Goal: Task Accomplishment & Management: Manage account settings

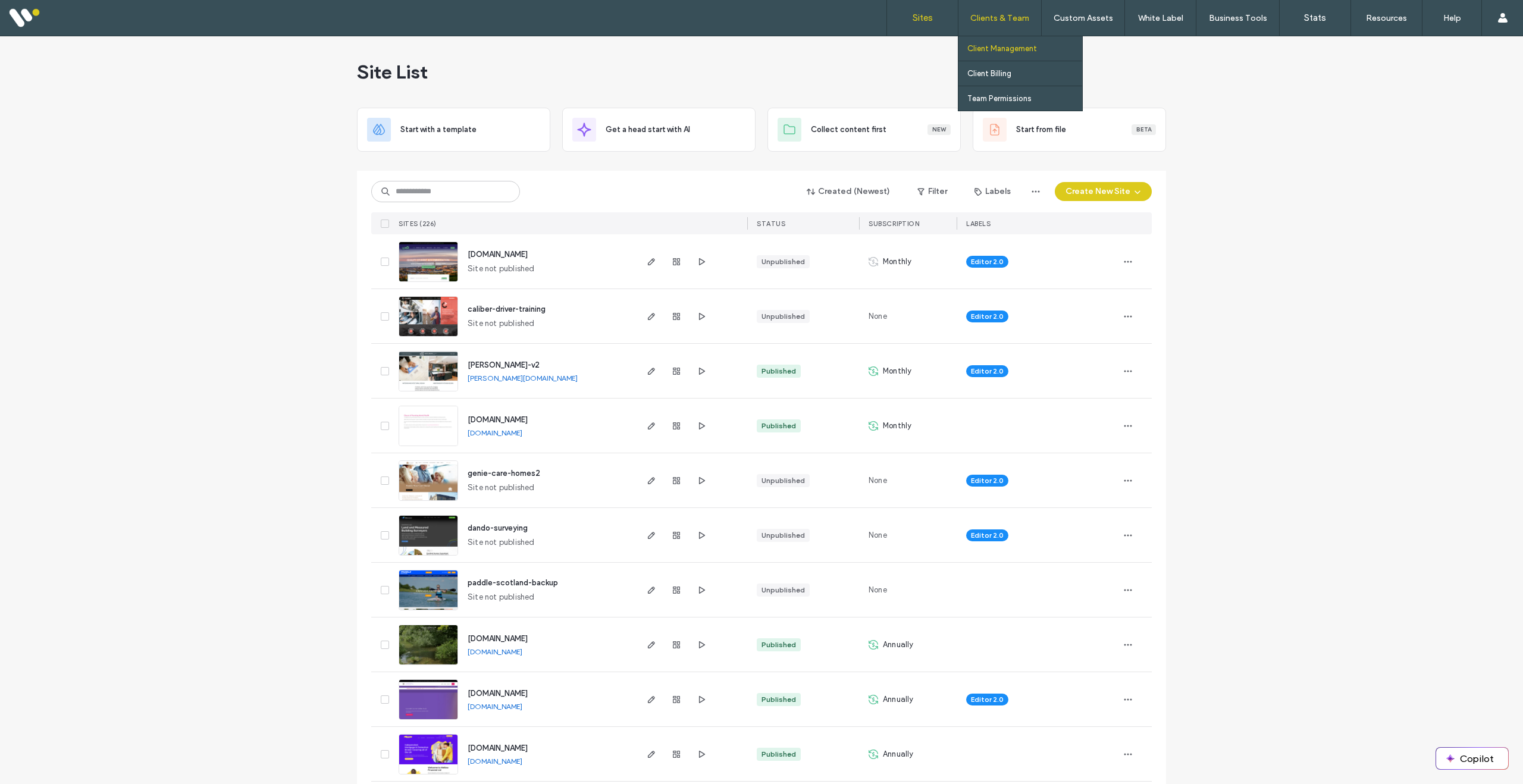
click at [990, 45] on label "Client Management" at bounding box center [1002, 48] width 70 height 9
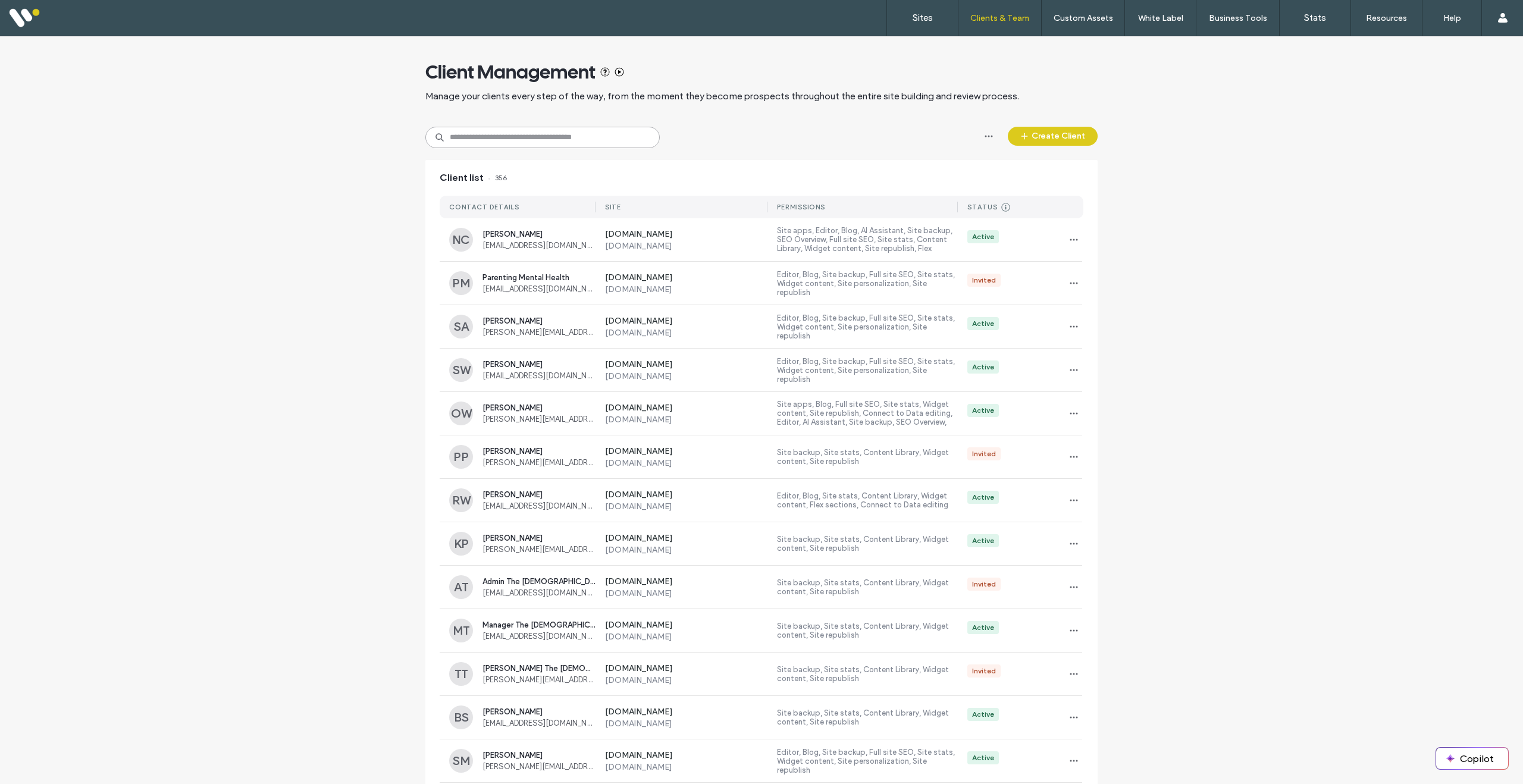
click at [535, 128] on input at bounding box center [542, 137] width 235 height 21
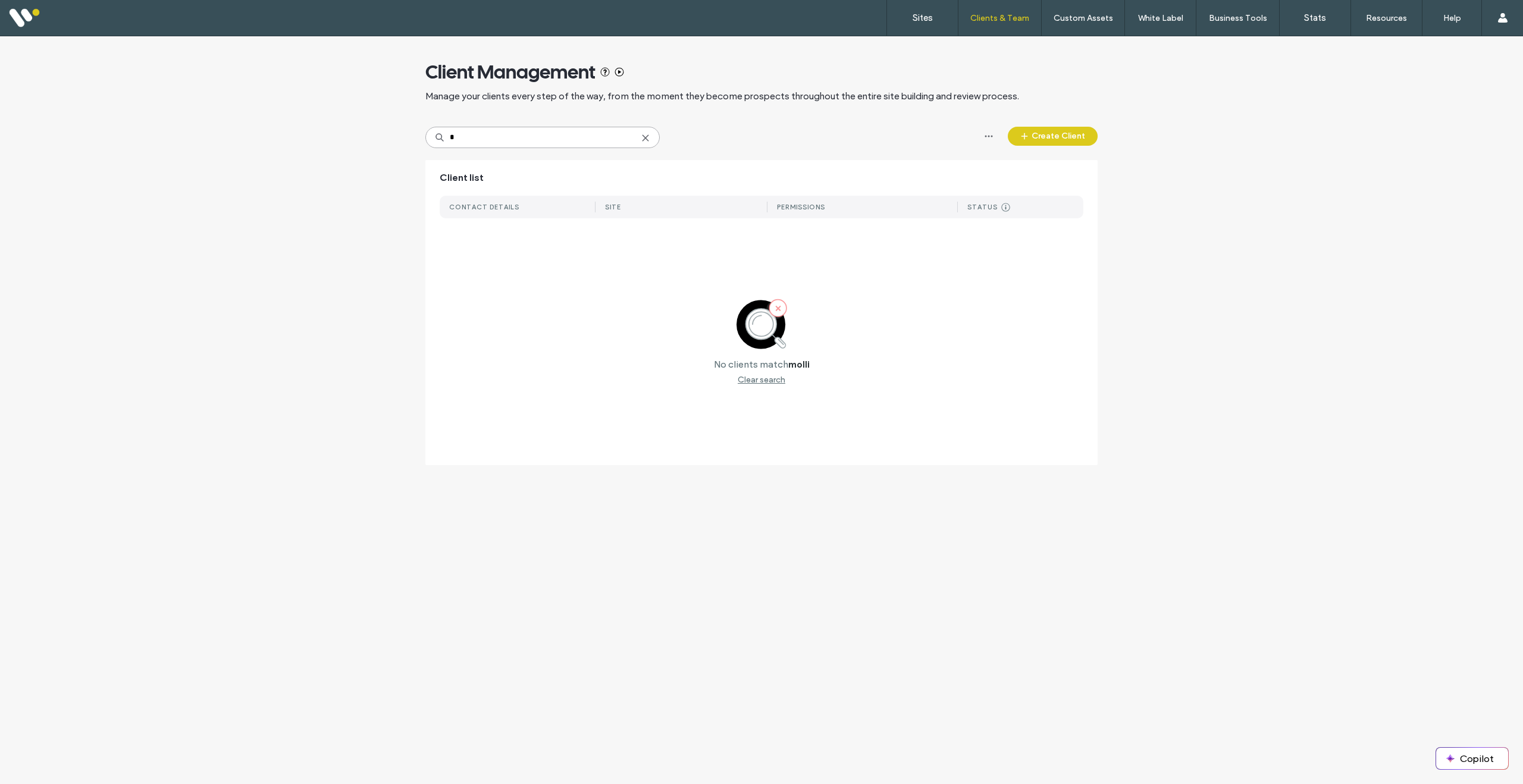
type input "*"
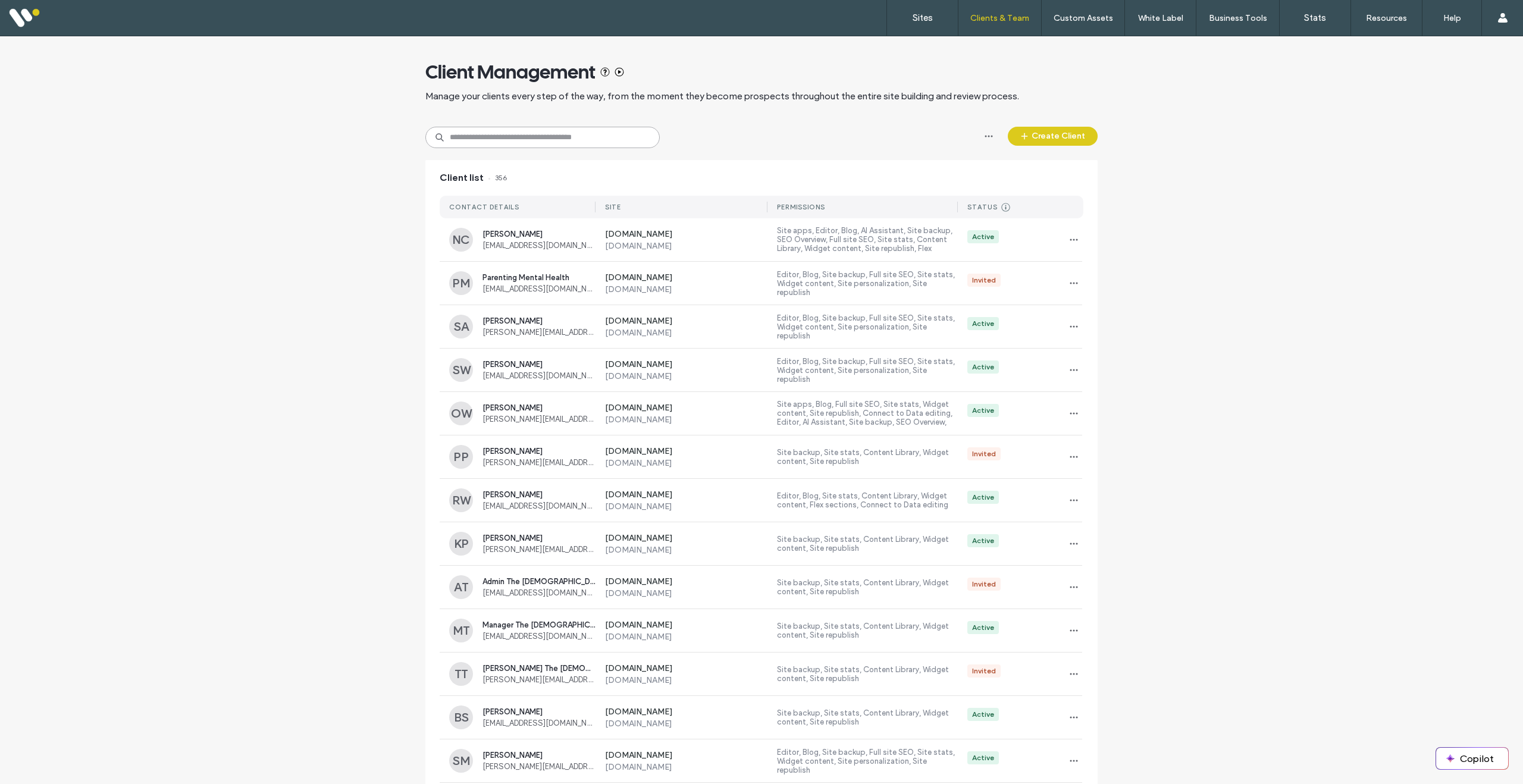
scroll to position [0, 3]
click at [1003, 45] on label "Client Management" at bounding box center [1002, 48] width 70 height 9
click at [582, 132] on input at bounding box center [542, 137] width 235 height 21
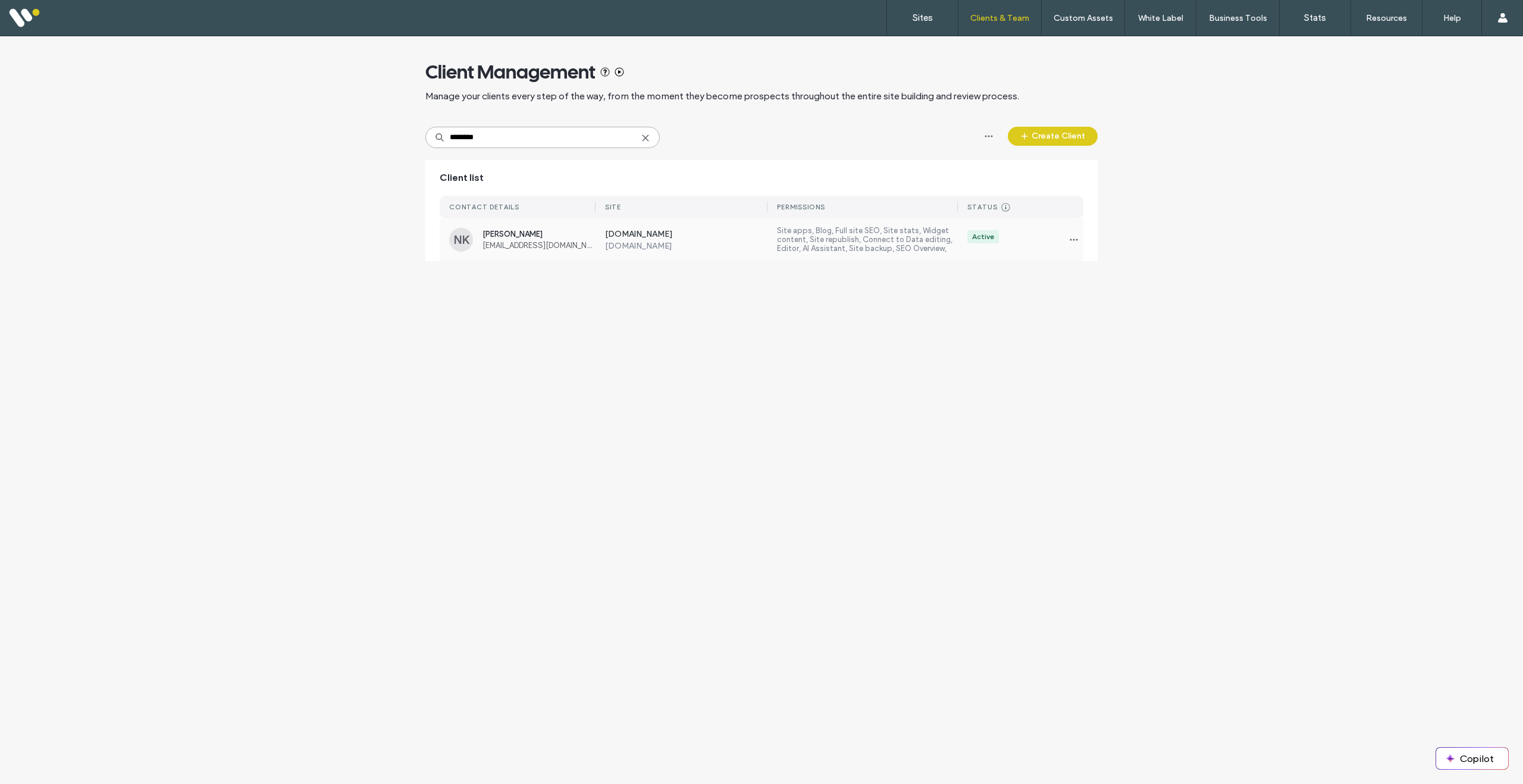
type input "********"
click at [561, 236] on span "Neil Kinnerly" at bounding box center [539, 234] width 113 height 9
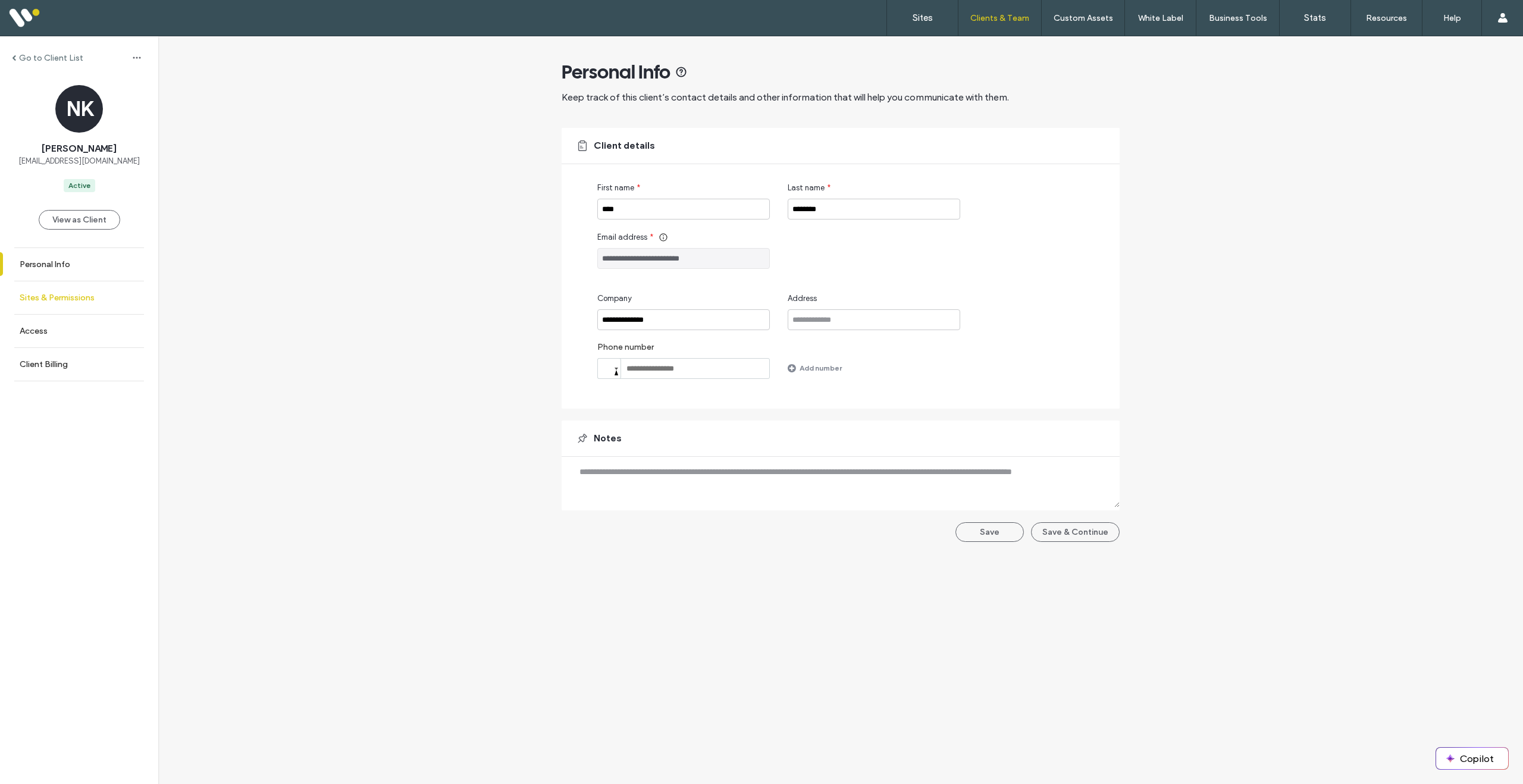
click at [65, 300] on label "Sites & Permissions" at bounding box center [57, 297] width 75 height 10
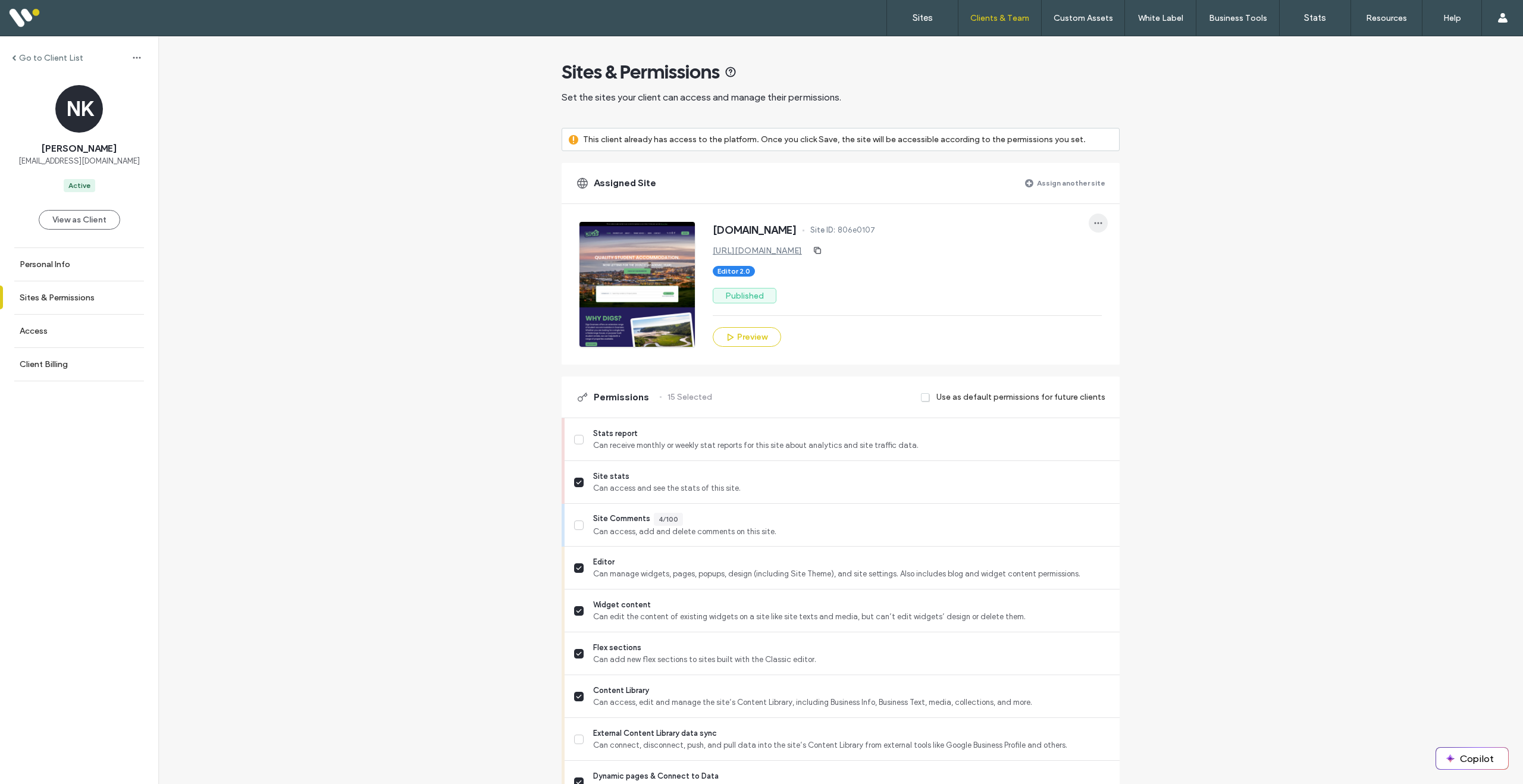
click at [1101, 224] on span "button" at bounding box center [1098, 223] width 19 height 19
click at [1126, 256] on span "Unassign site" at bounding box center [1132, 254] width 47 height 12
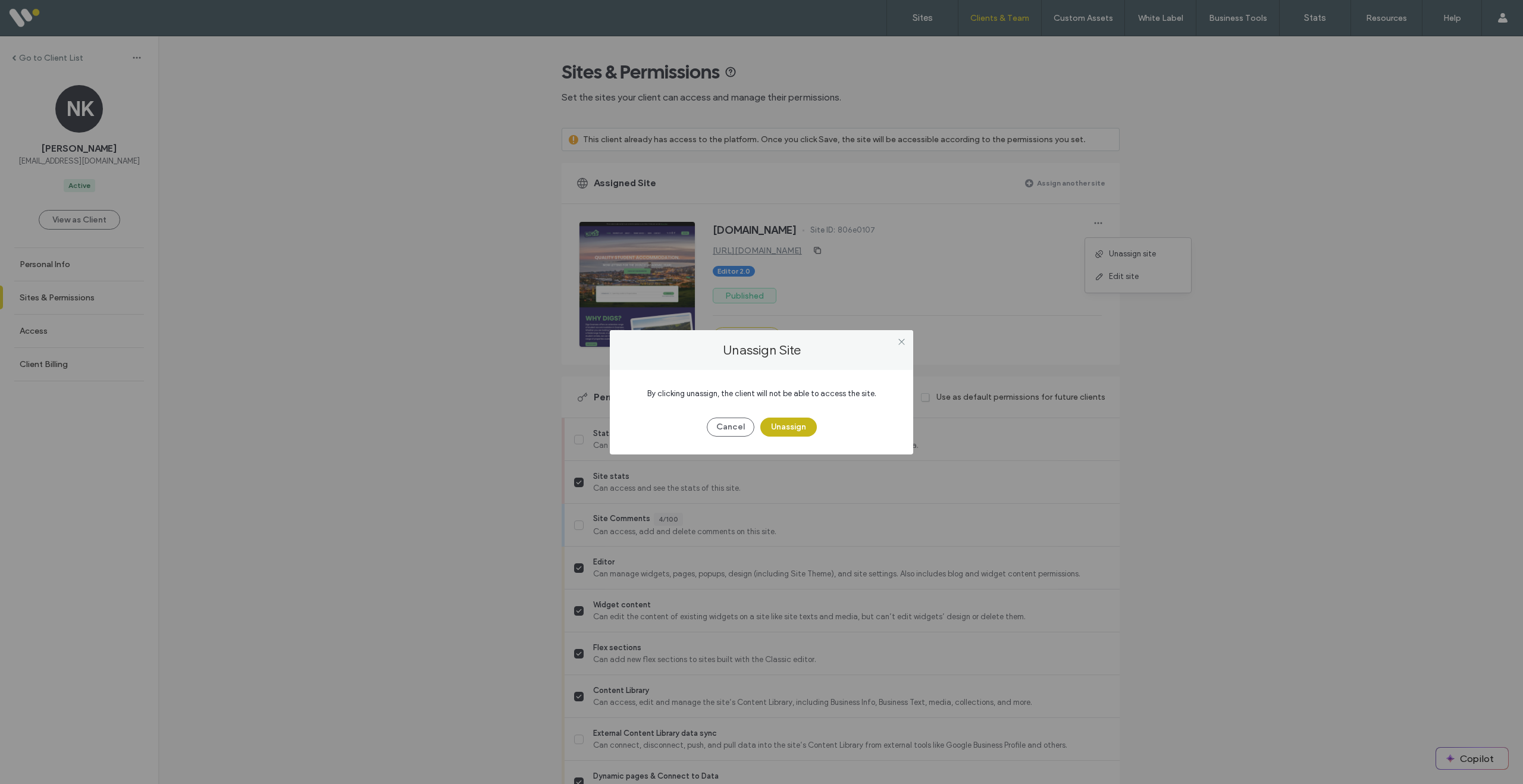
click at [806, 423] on button "Unassign" at bounding box center [788, 427] width 57 height 19
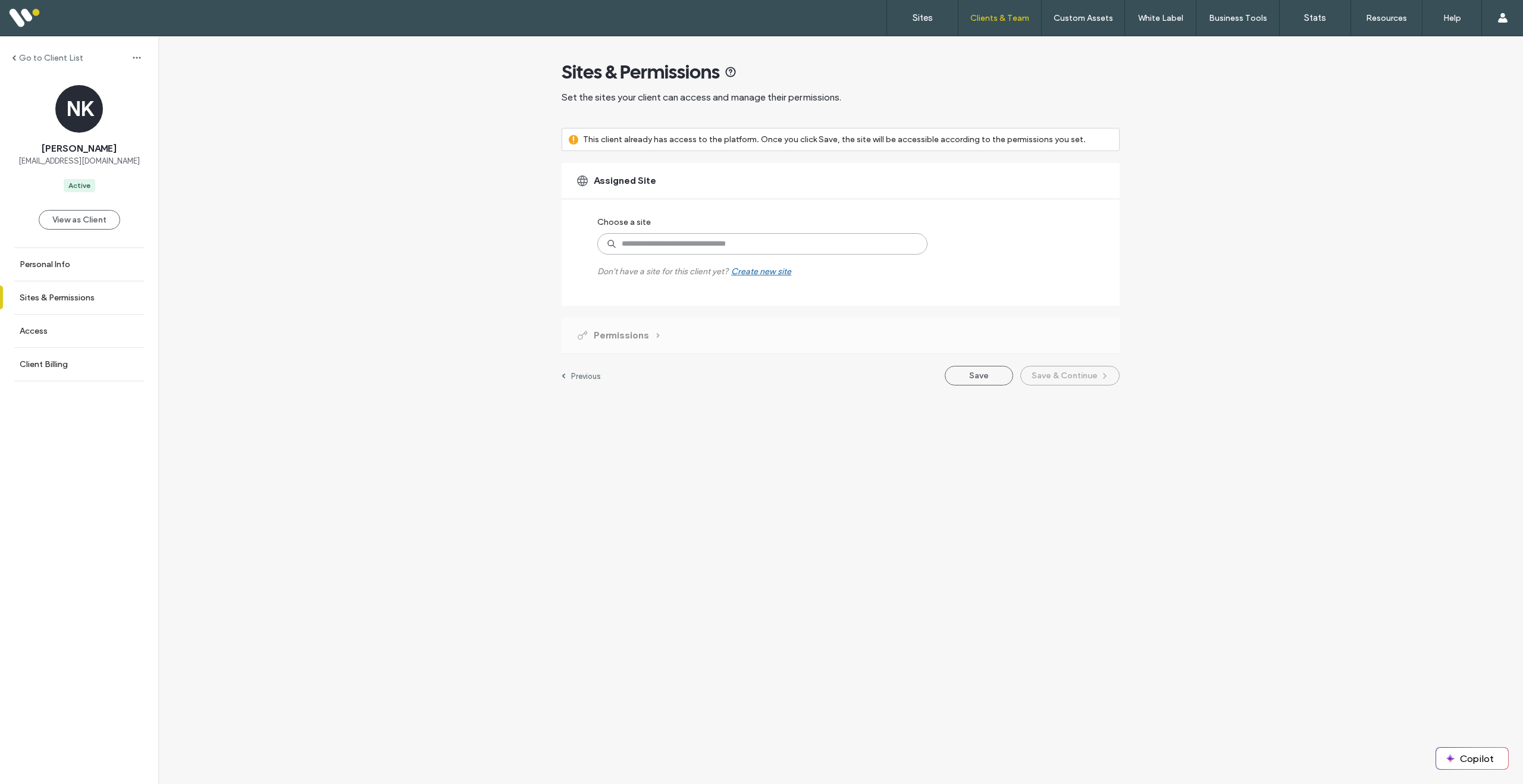
click at [705, 247] on input at bounding box center [762, 244] width 330 height 21
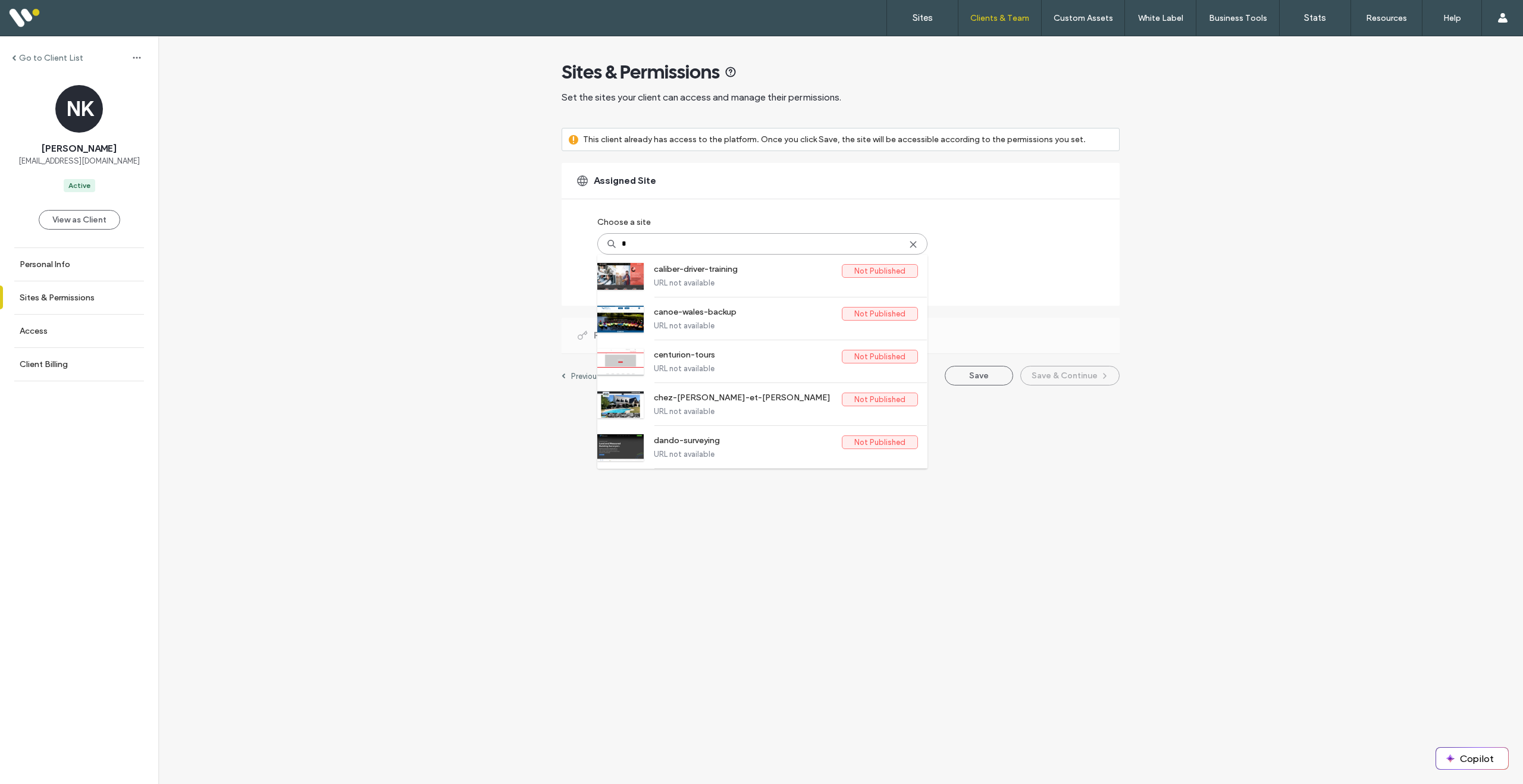
type input "*"
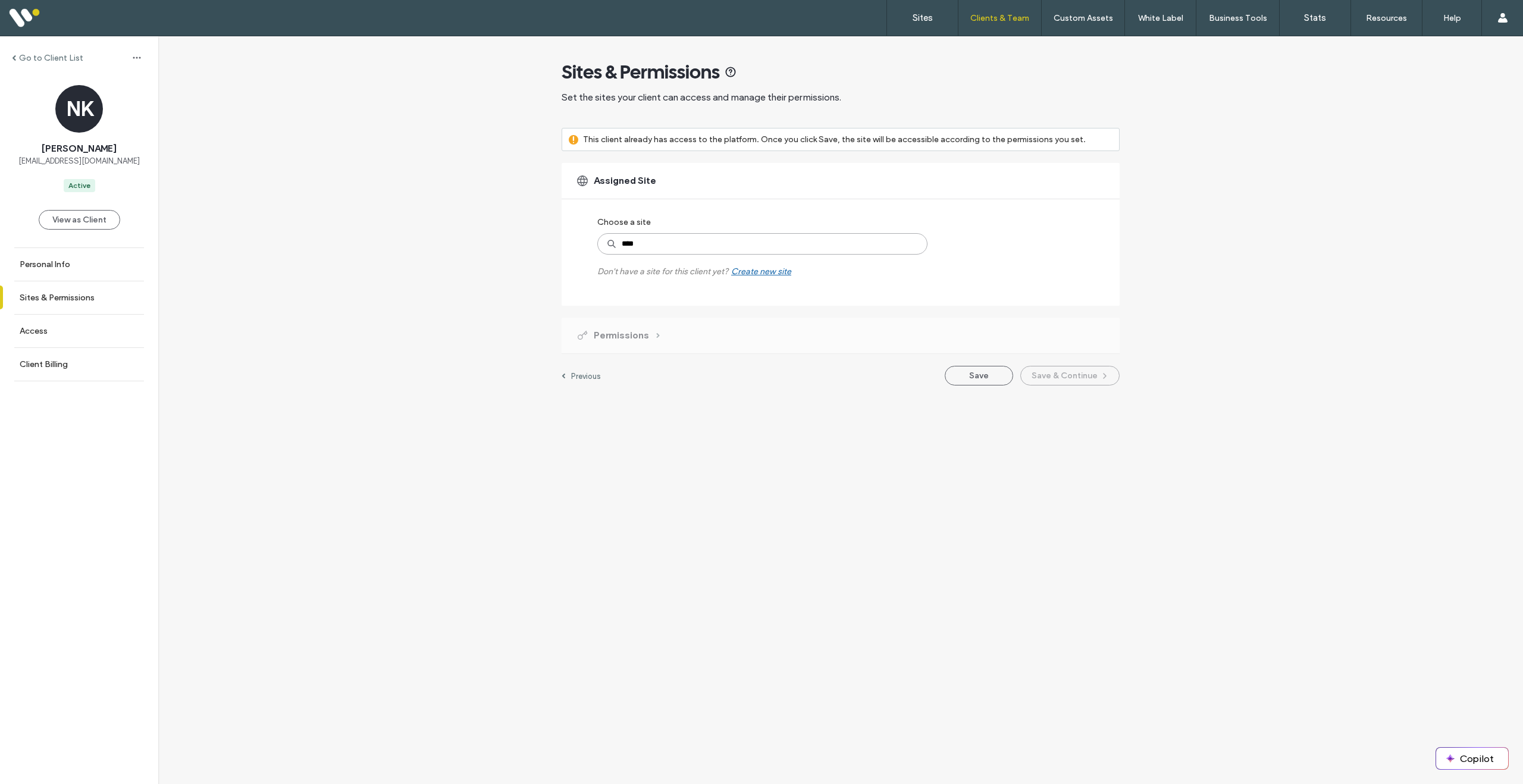
type input "*****"
click at [731, 269] on label "www.manorcommunity.co.uk" at bounding box center [756, 271] width 204 height 14
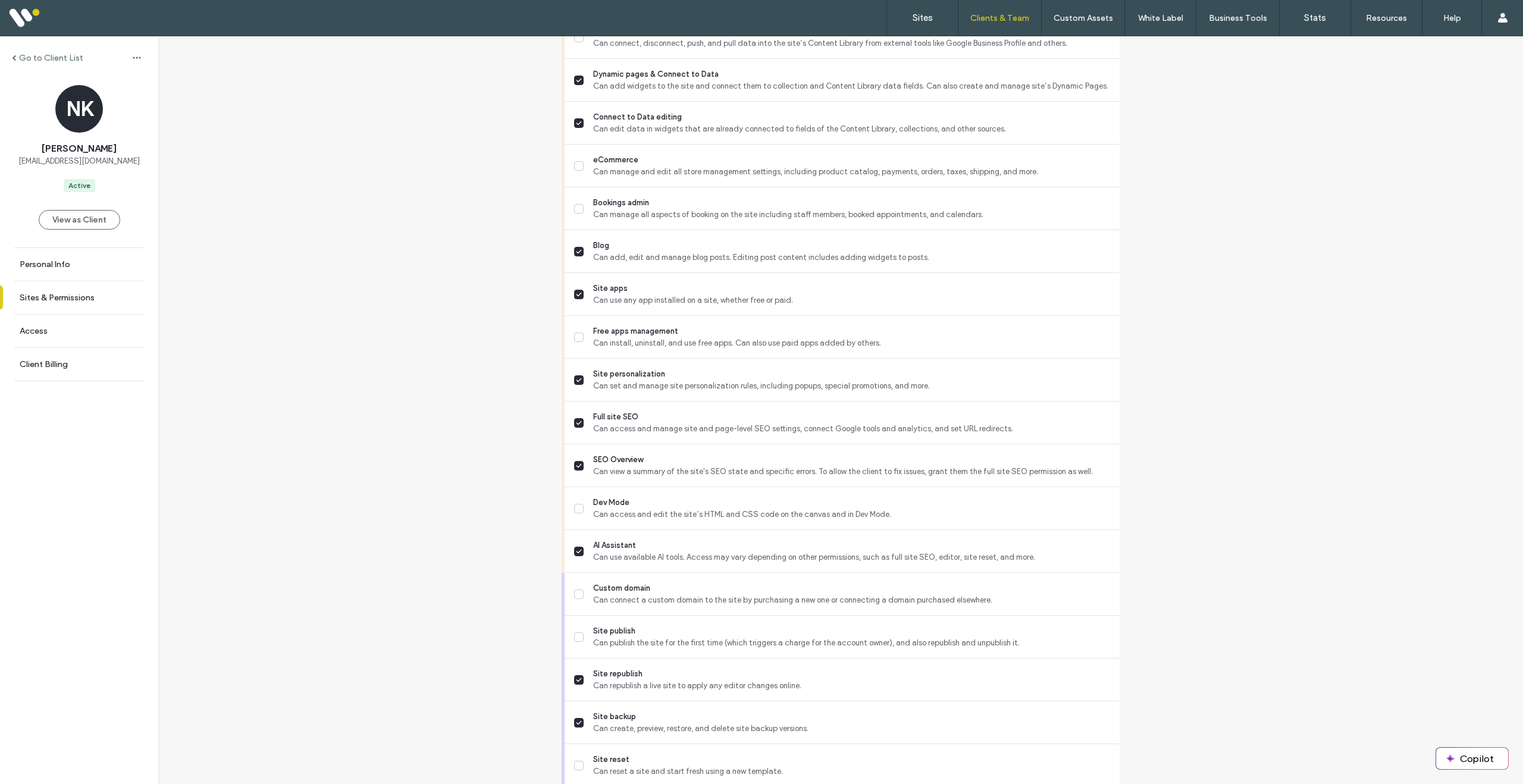
scroll to position [748, 0]
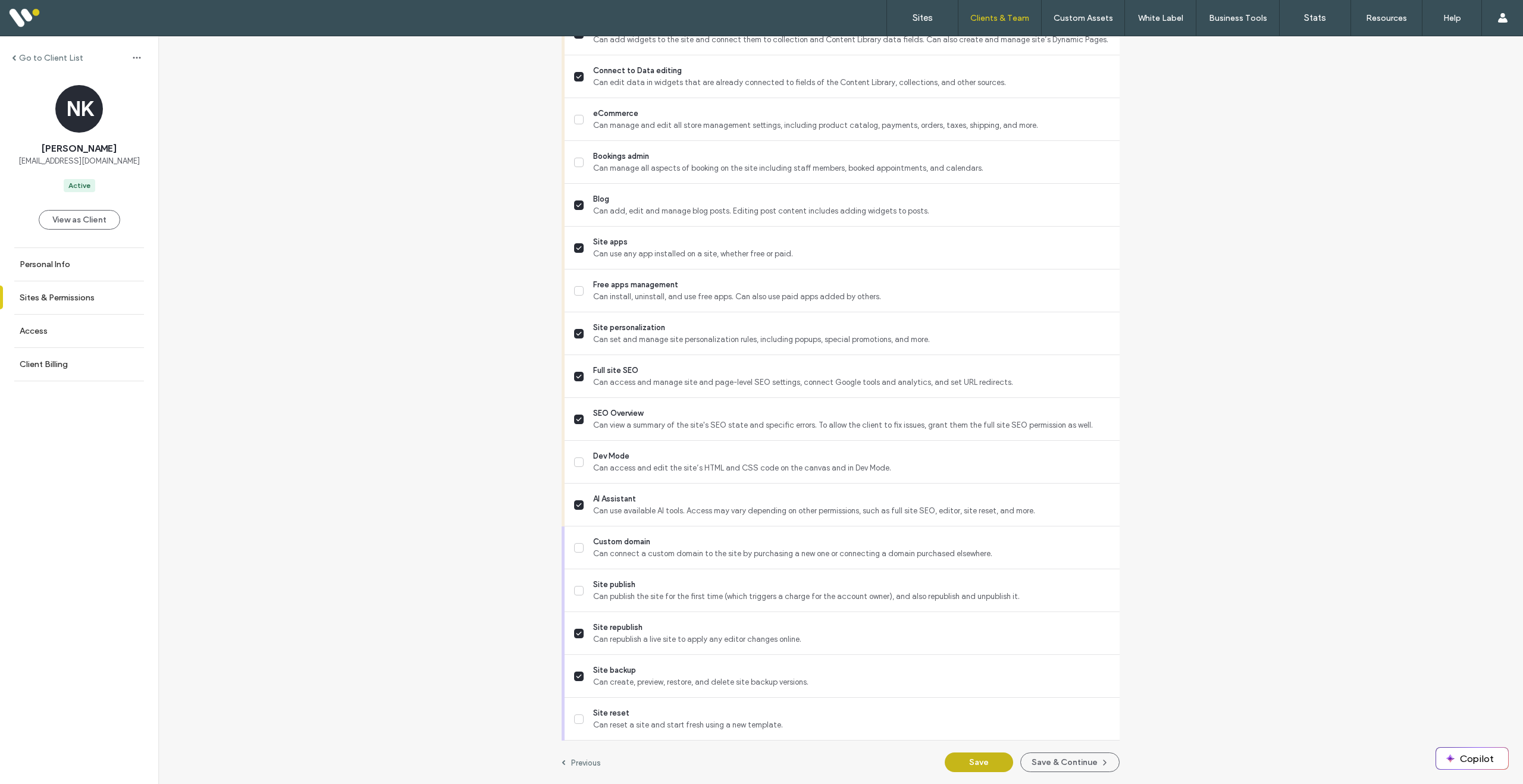
click at [978, 758] on button "Save" at bounding box center [979, 762] width 69 height 20
click at [1071, 766] on button "Save & Continue" at bounding box center [1070, 762] width 99 height 20
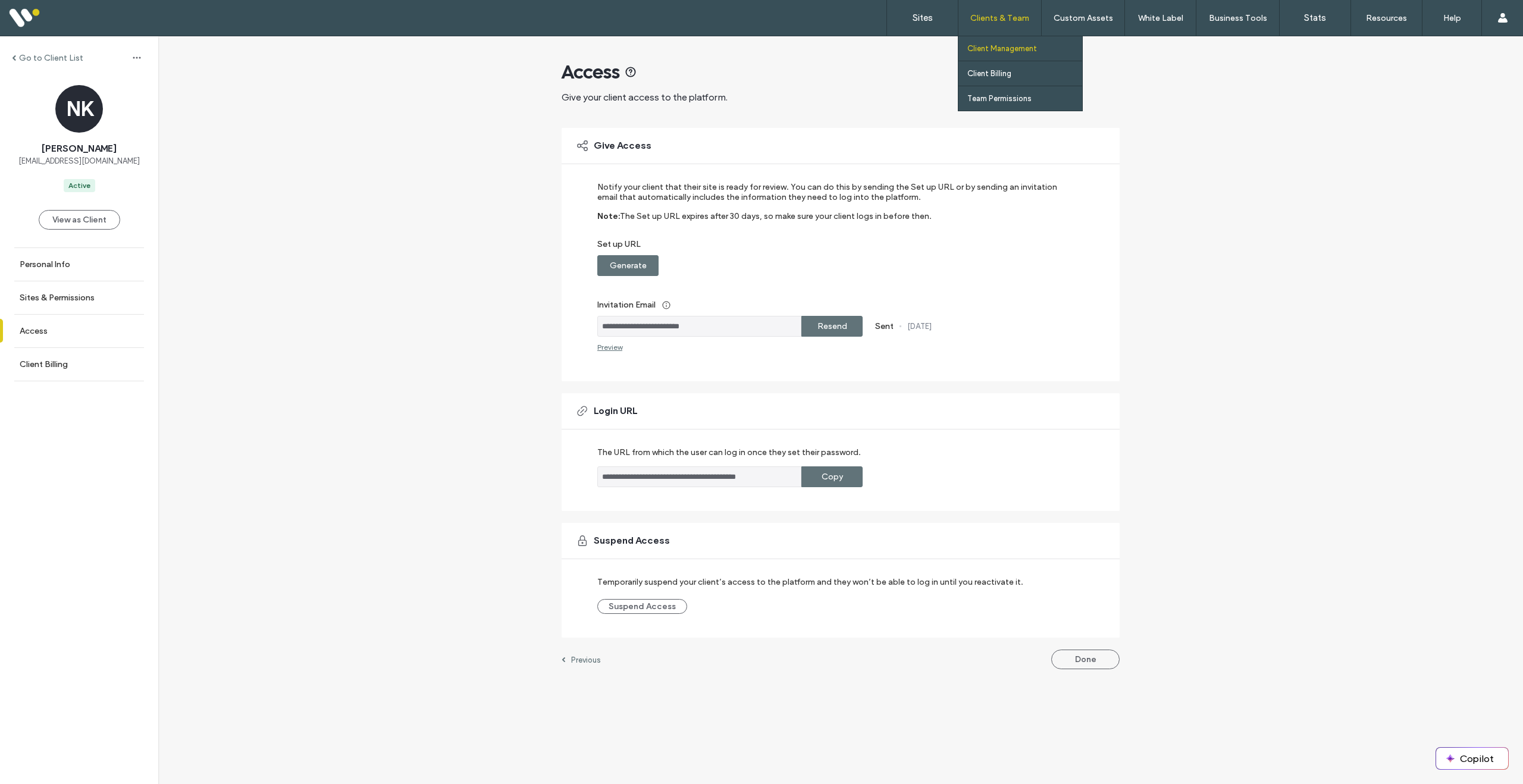
click at [997, 49] on label "Client Management" at bounding box center [1002, 48] width 70 height 9
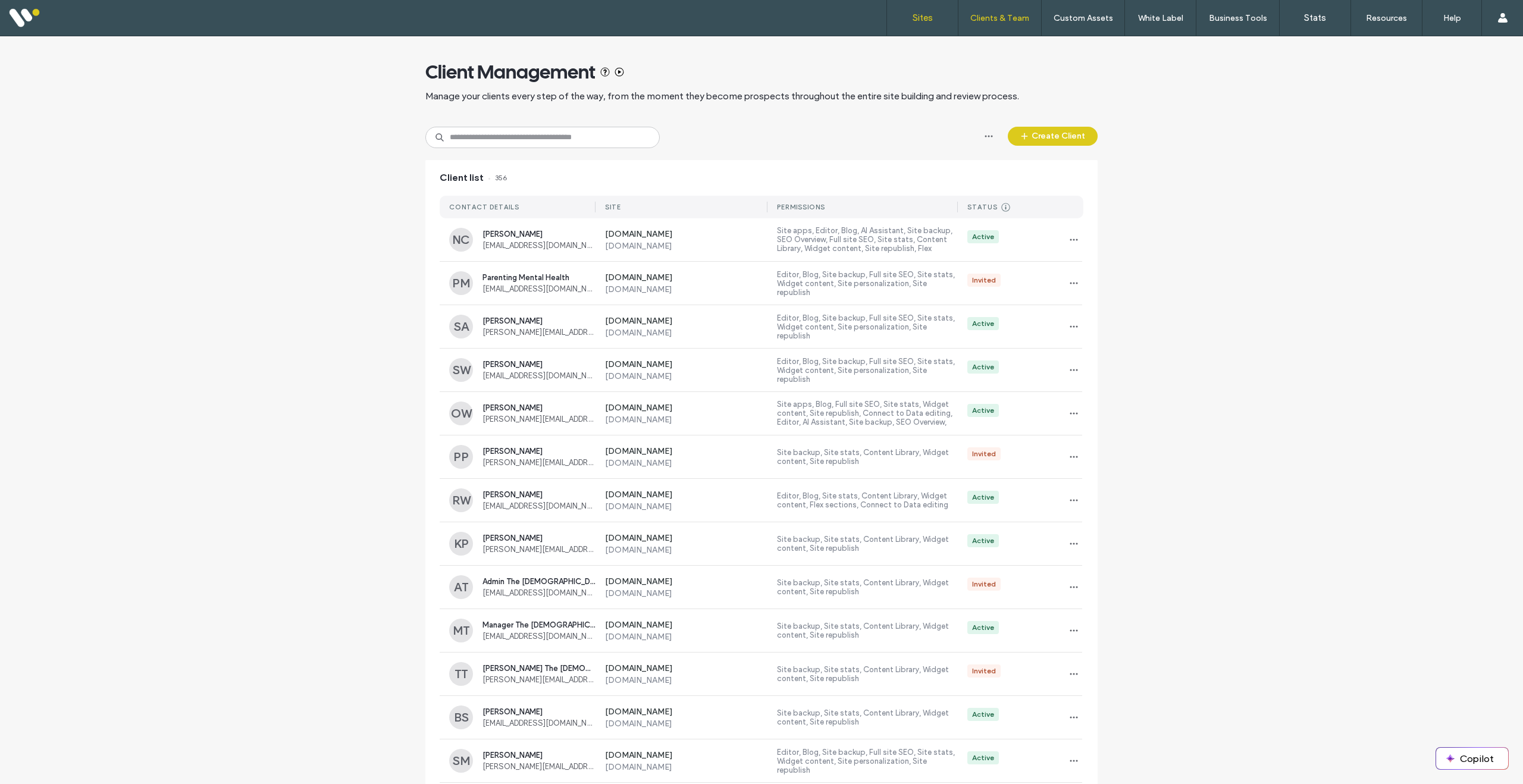
click at [920, 13] on label "Sites" at bounding box center [923, 18] width 20 height 11
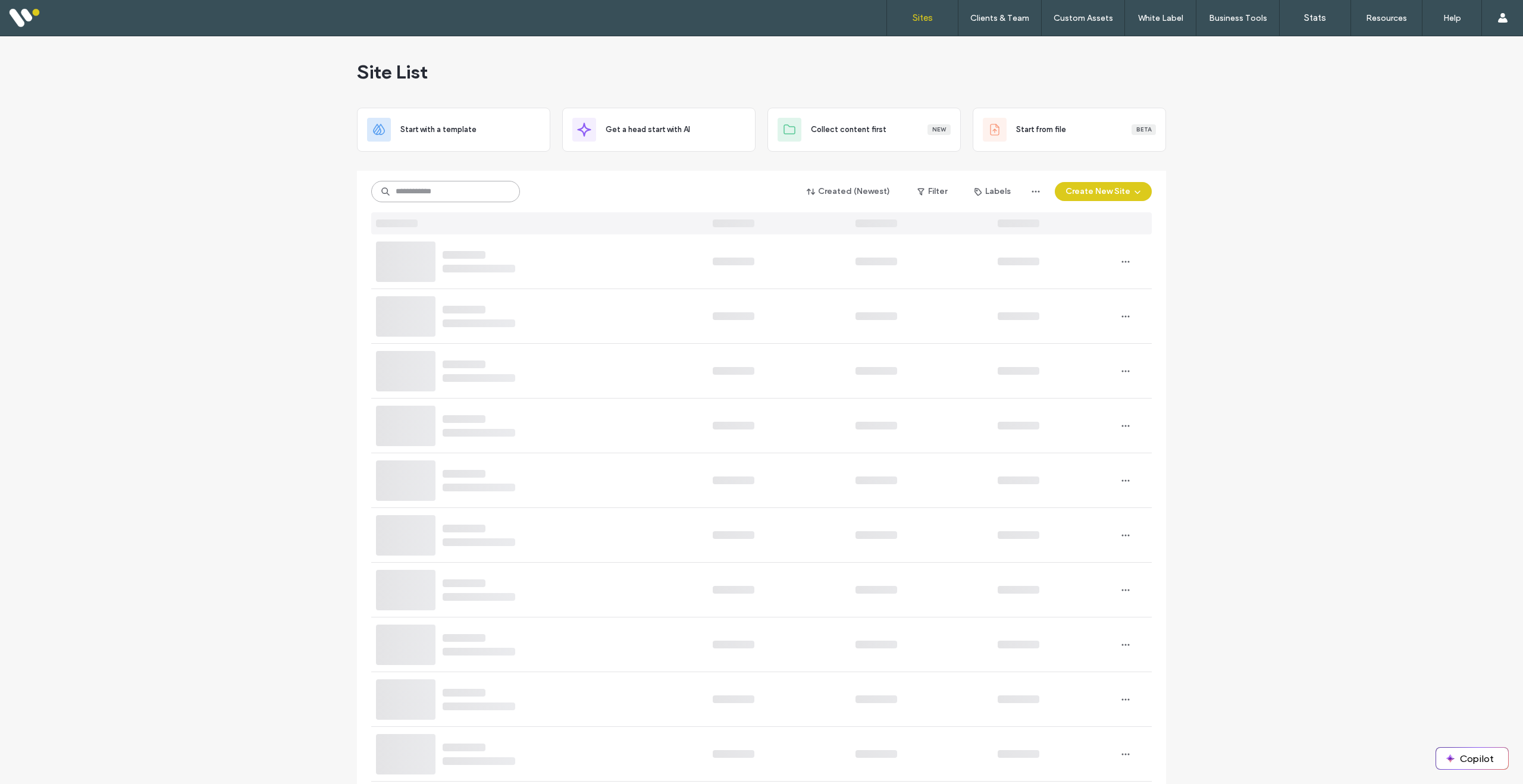
click at [469, 187] on input at bounding box center [446, 192] width 149 height 21
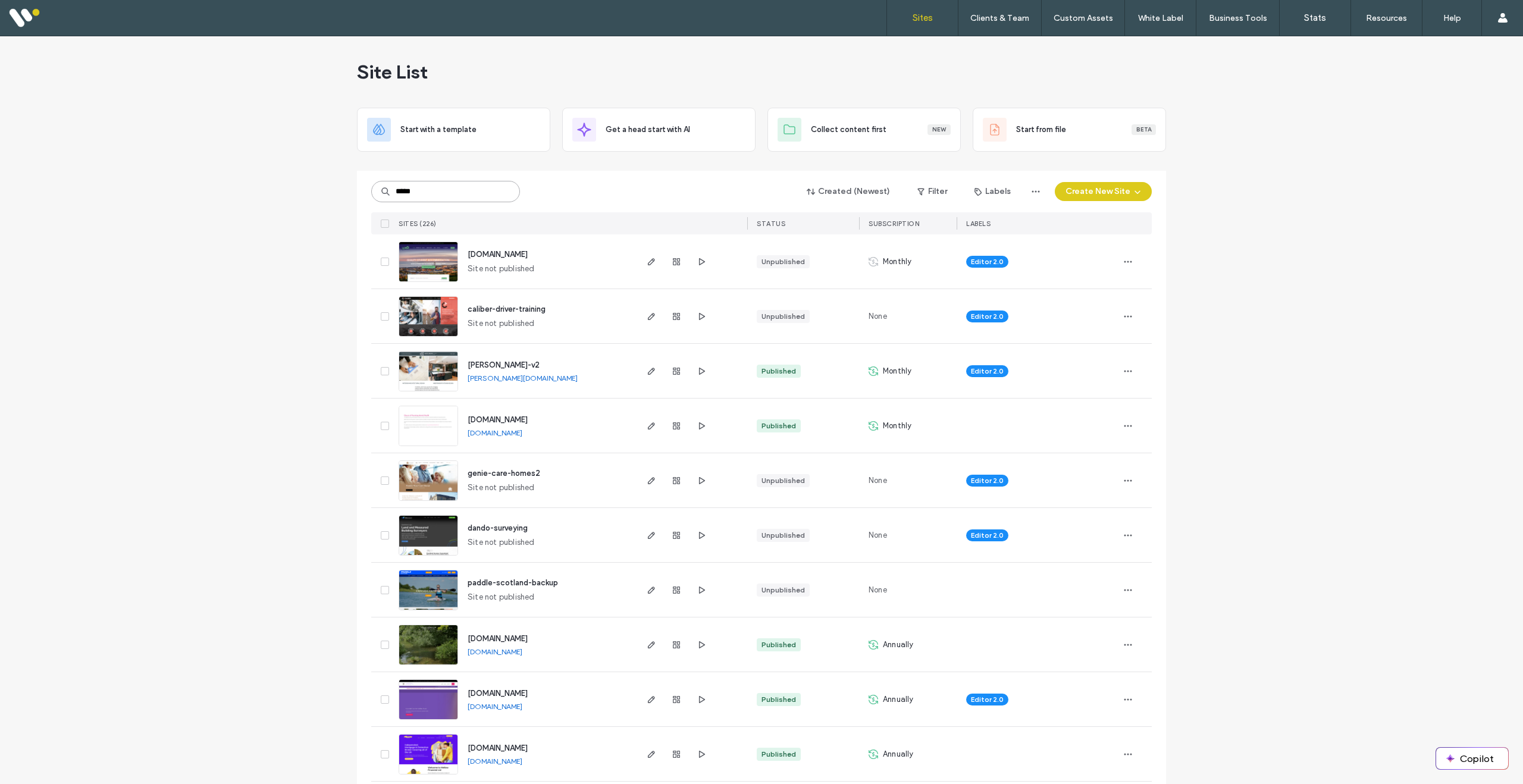
type input "*****"
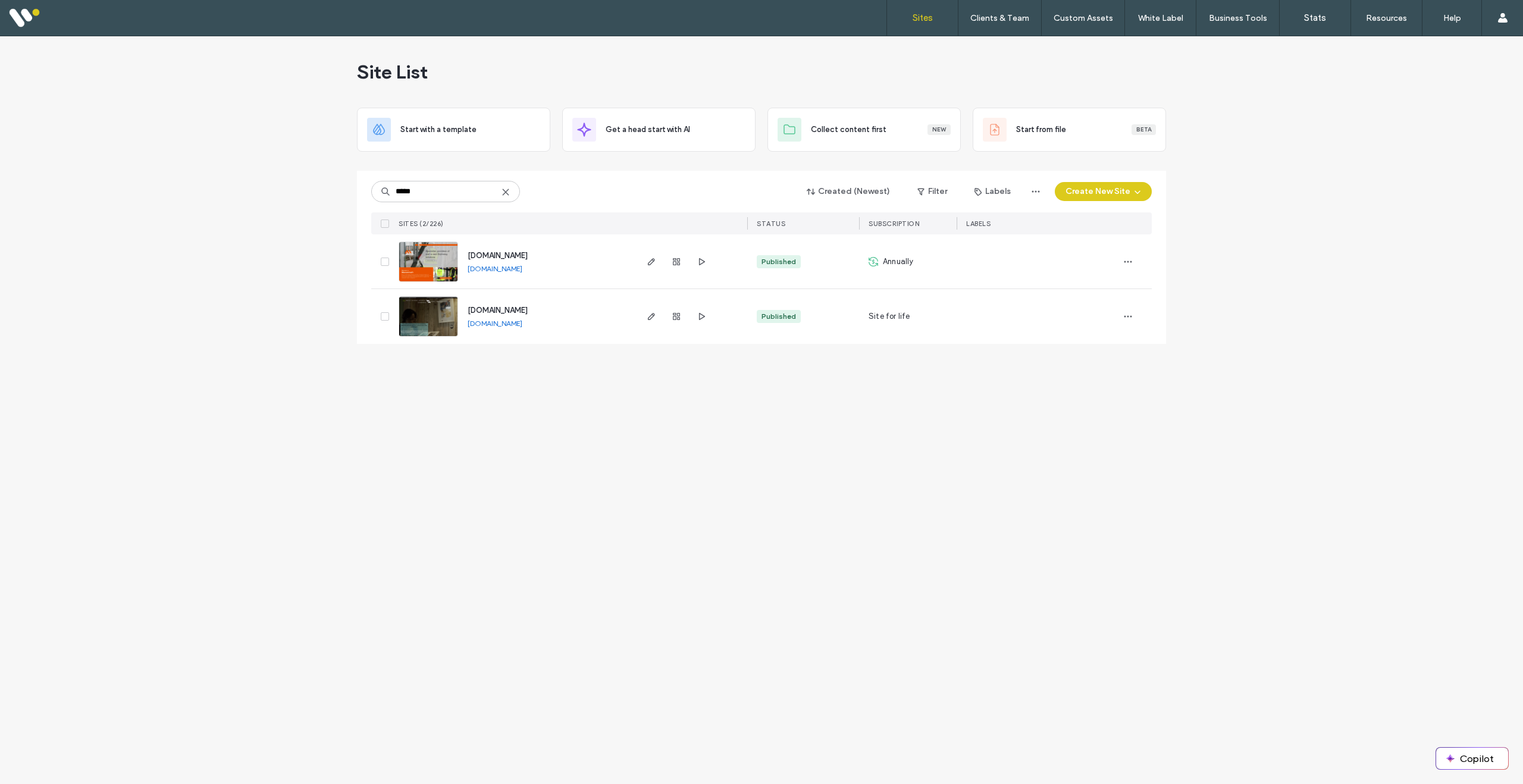
click at [419, 317] on img at bounding box center [428, 337] width 59 height 81
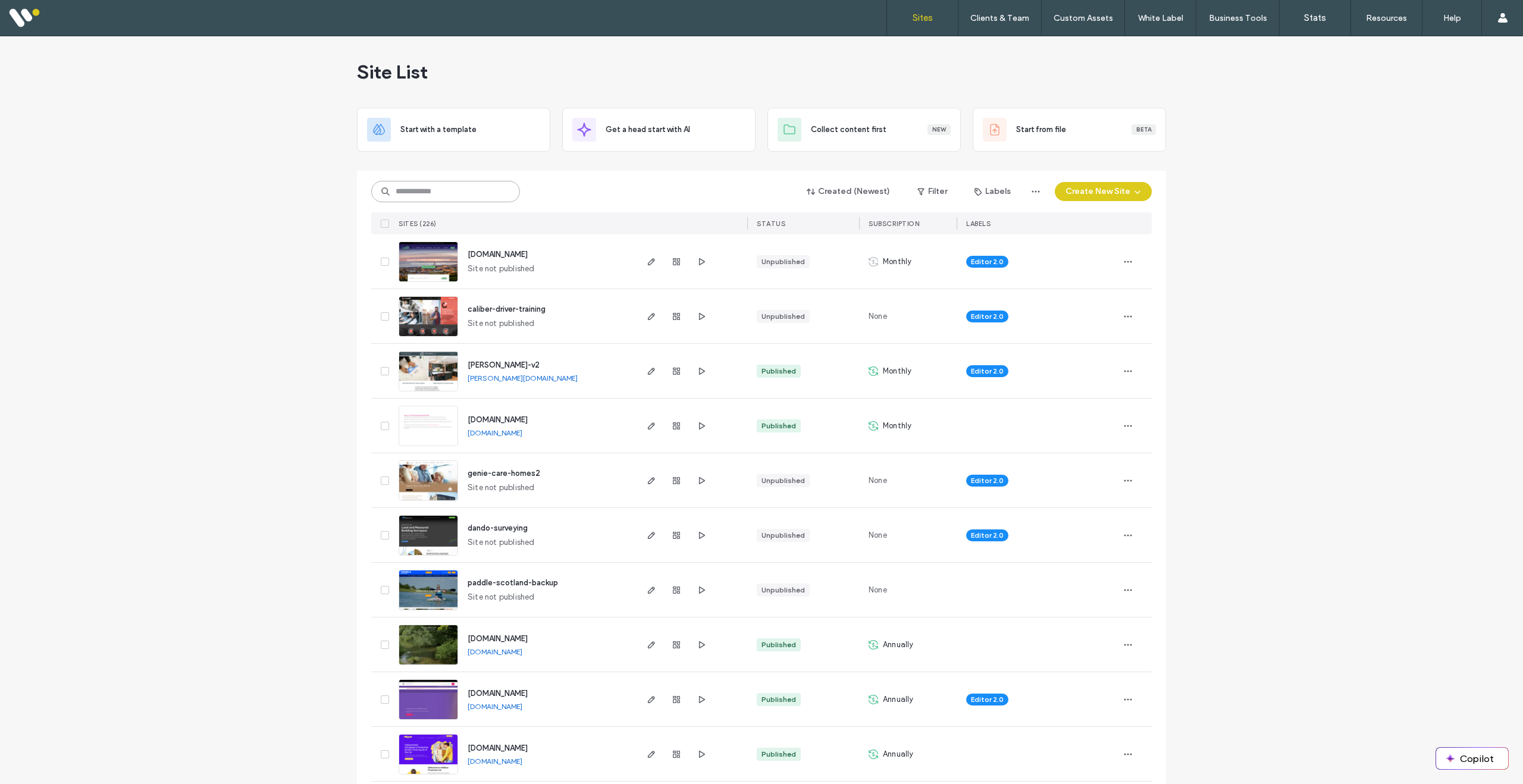
click at [459, 195] on input at bounding box center [446, 192] width 149 height 21
type input "*****"
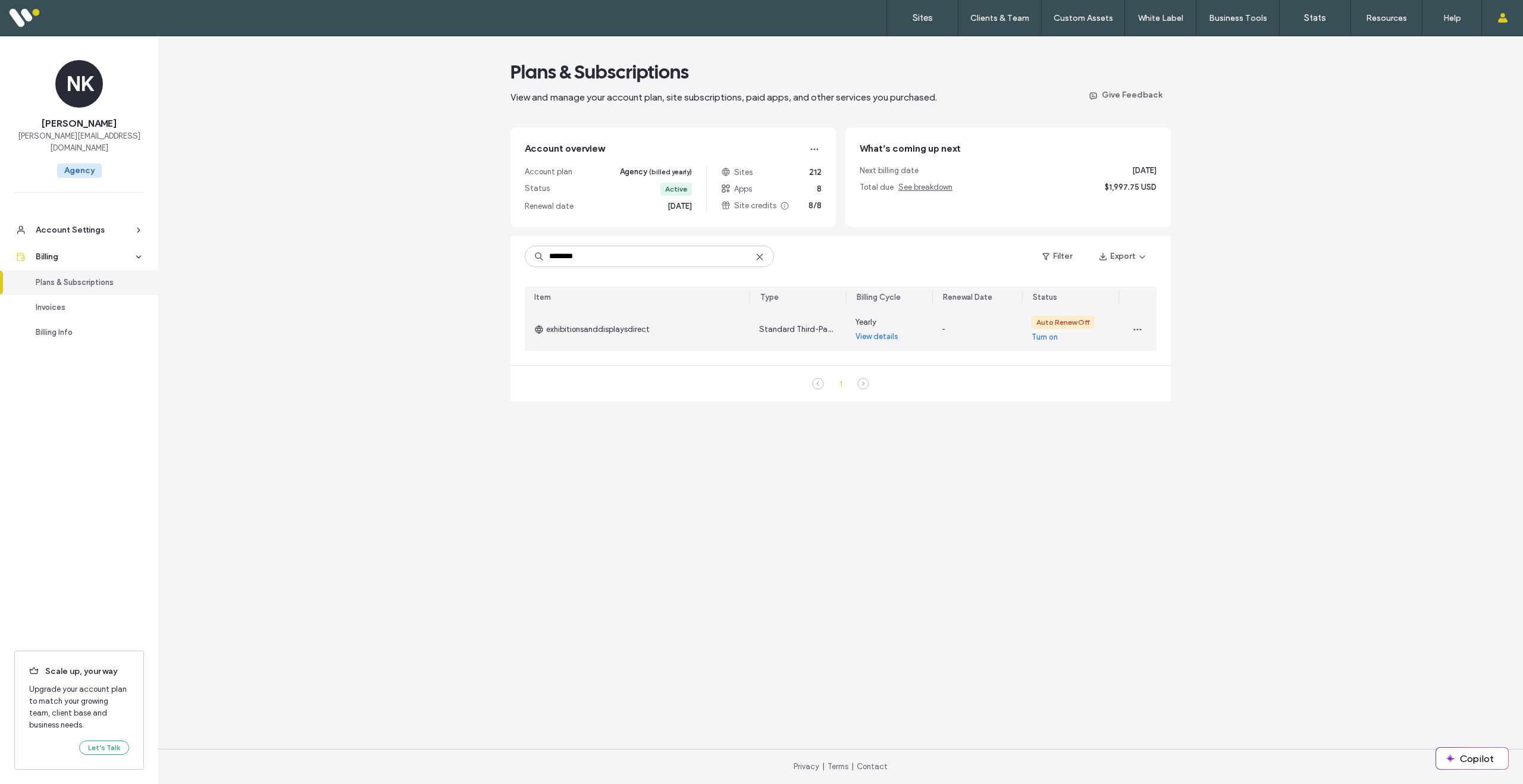
click at [870, 338] on link "View details" at bounding box center [877, 337] width 43 height 12
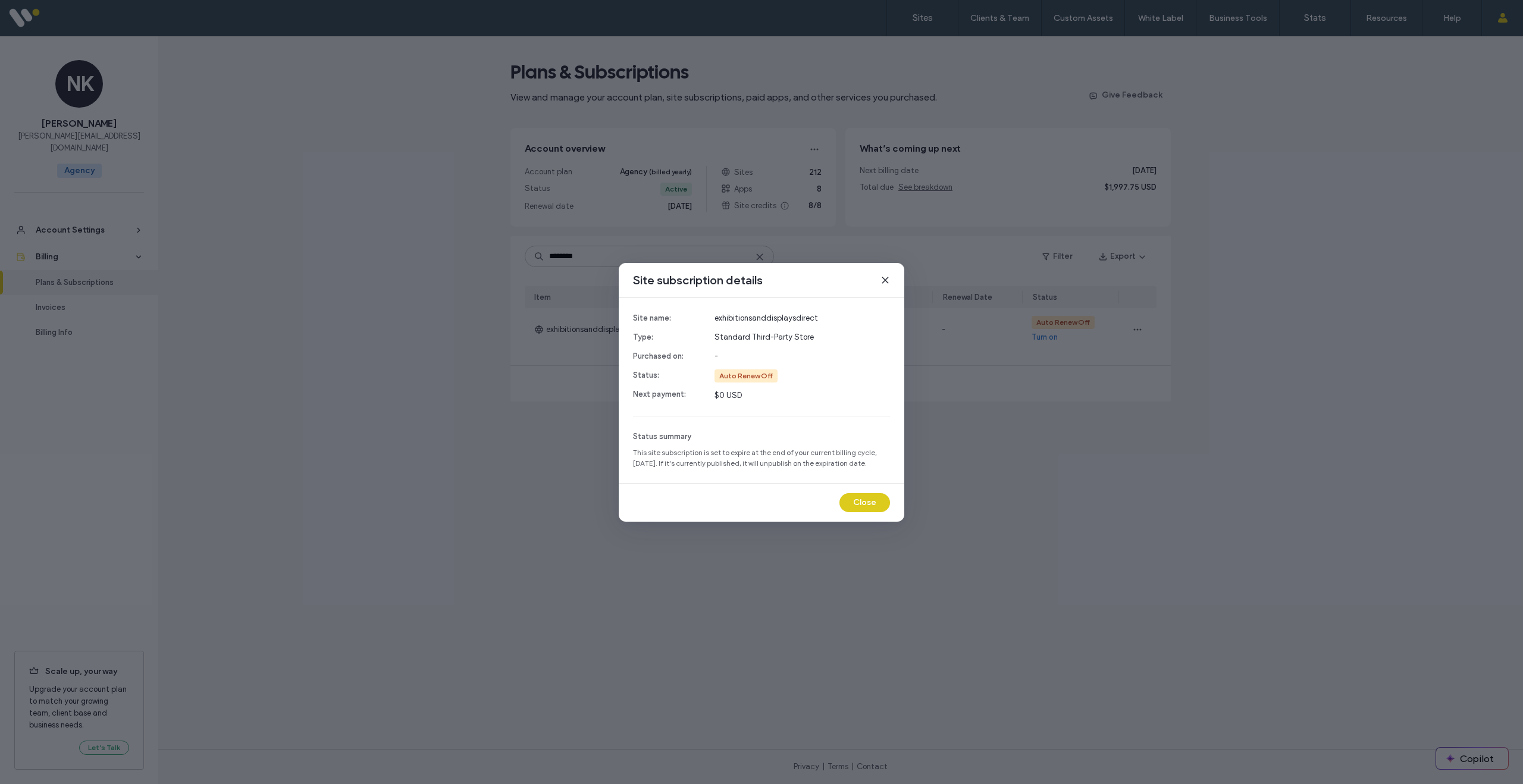
click at [870, 502] on button "Close" at bounding box center [865, 503] width 51 height 19
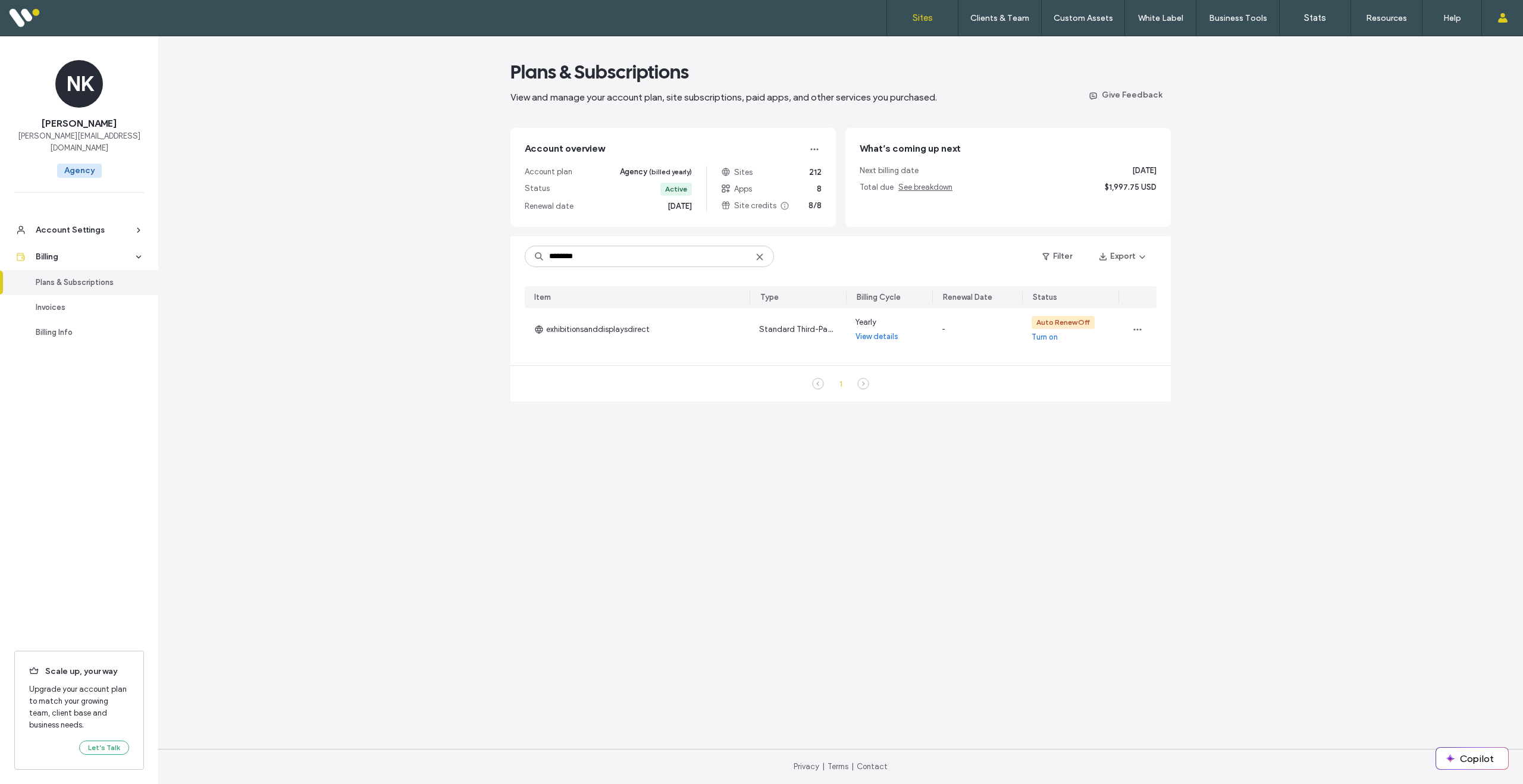
click at [929, 23] on label "Sites" at bounding box center [923, 18] width 20 height 11
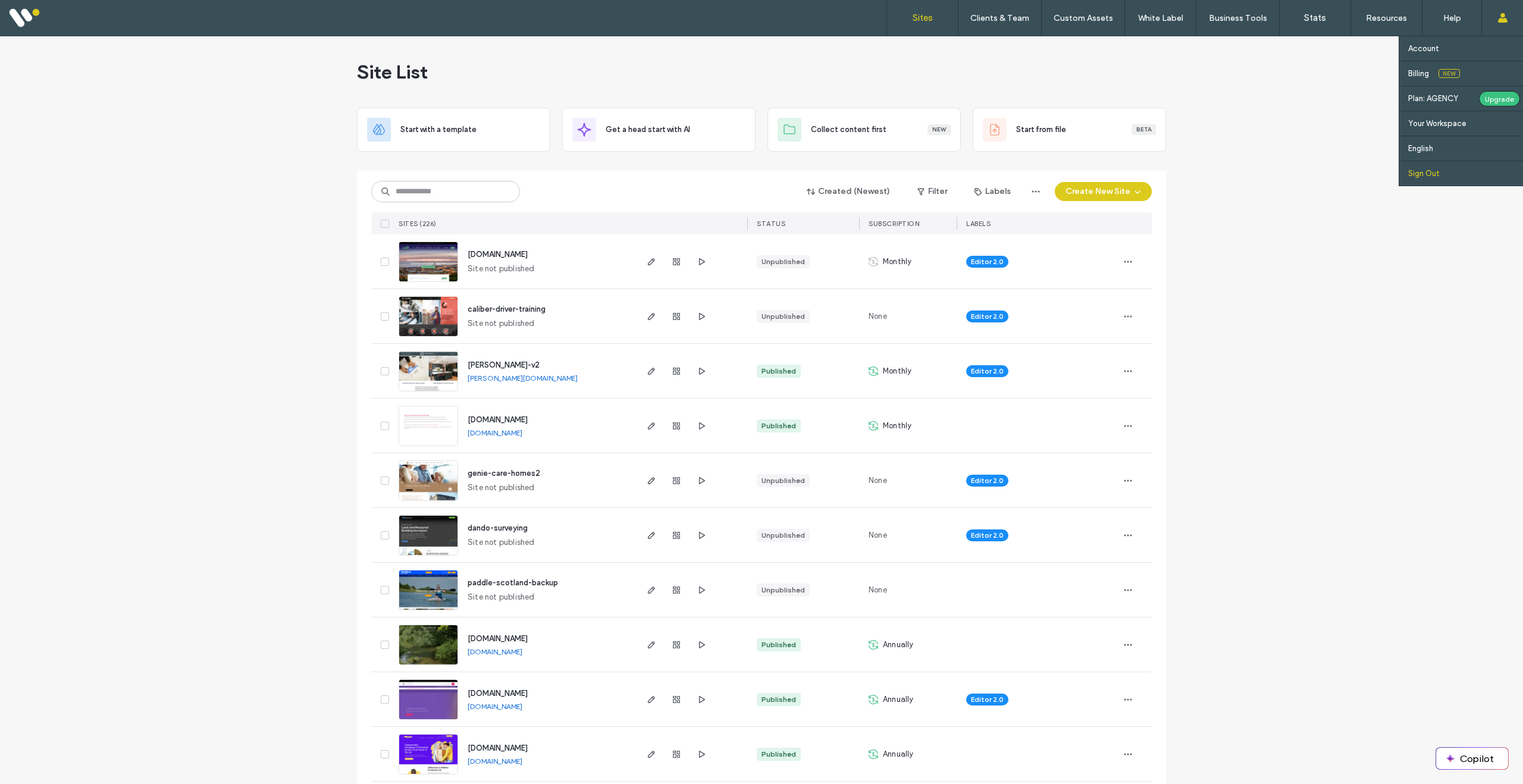
click at [1424, 168] on link "Sign Out" at bounding box center [1466, 173] width 115 height 24
